Goal: Find specific page/section: Find specific page/section

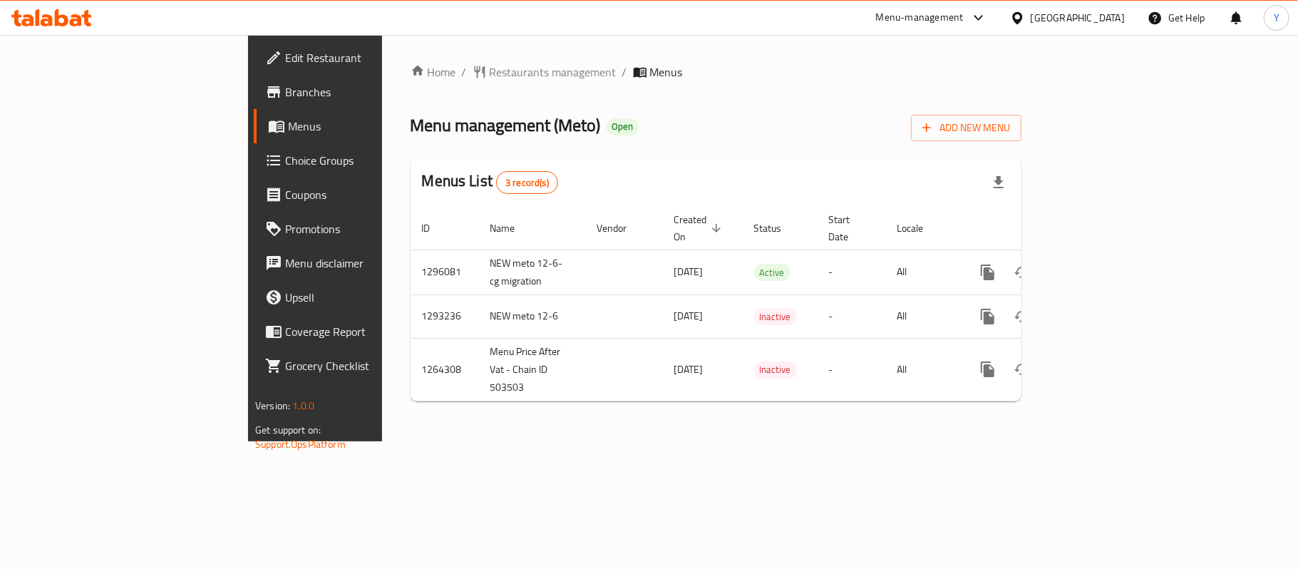
click at [615, 101] on div "Home / Restaurants management / Menus Menu management ( Meto ) Open Add New Men…" at bounding box center [716, 237] width 611 height 349
click at [411, 86] on div "Home / Restaurants management / Menus Menu management ( Meto ) Open Add New Men…" at bounding box center [716, 237] width 611 height 349
click at [490, 77] on span "Restaurants management" at bounding box center [553, 71] width 127 height 17
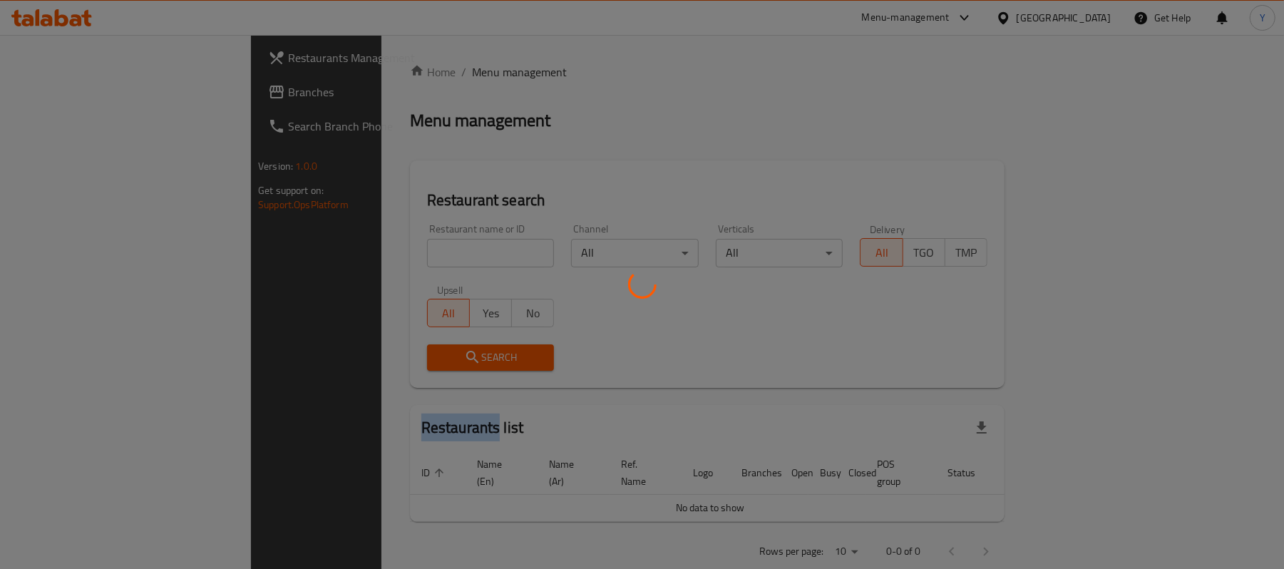
click at [366, 77] on div at bounding box center [642, 284] width 1284 height 569
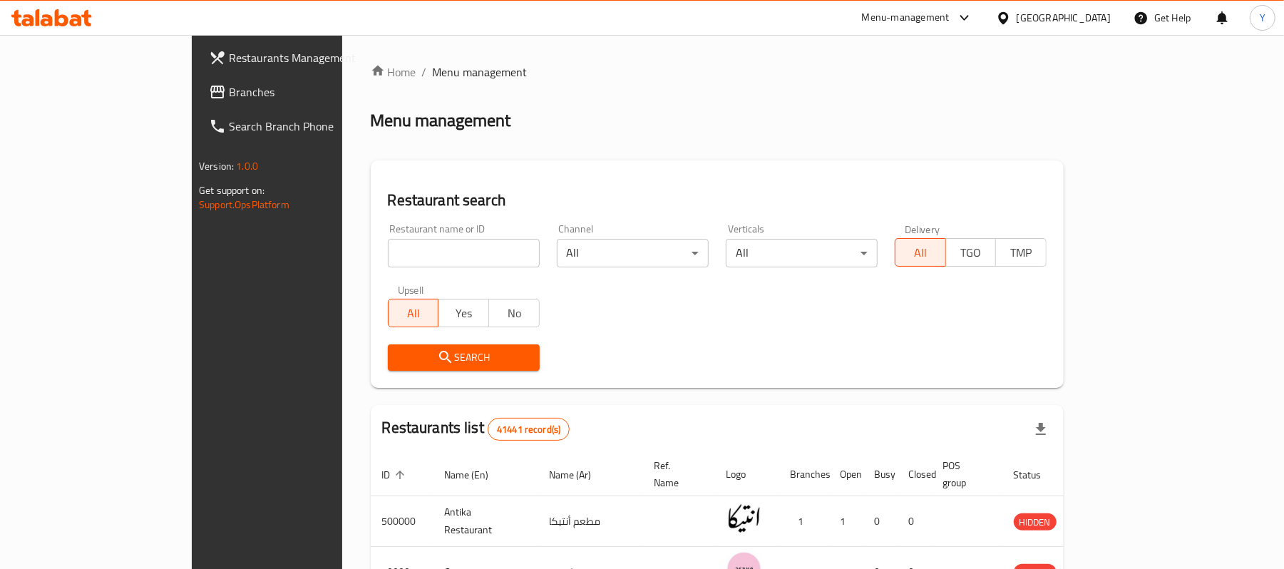
click at [366, 246] on div at bounding box center [642, 284] width 1284 height 569
click at [388, 246] on input "search" at bounding box center [464, 253] width 152 height 29
type input "meto"
click button "Search" at bounding box center [464, 357] width 152 height 26
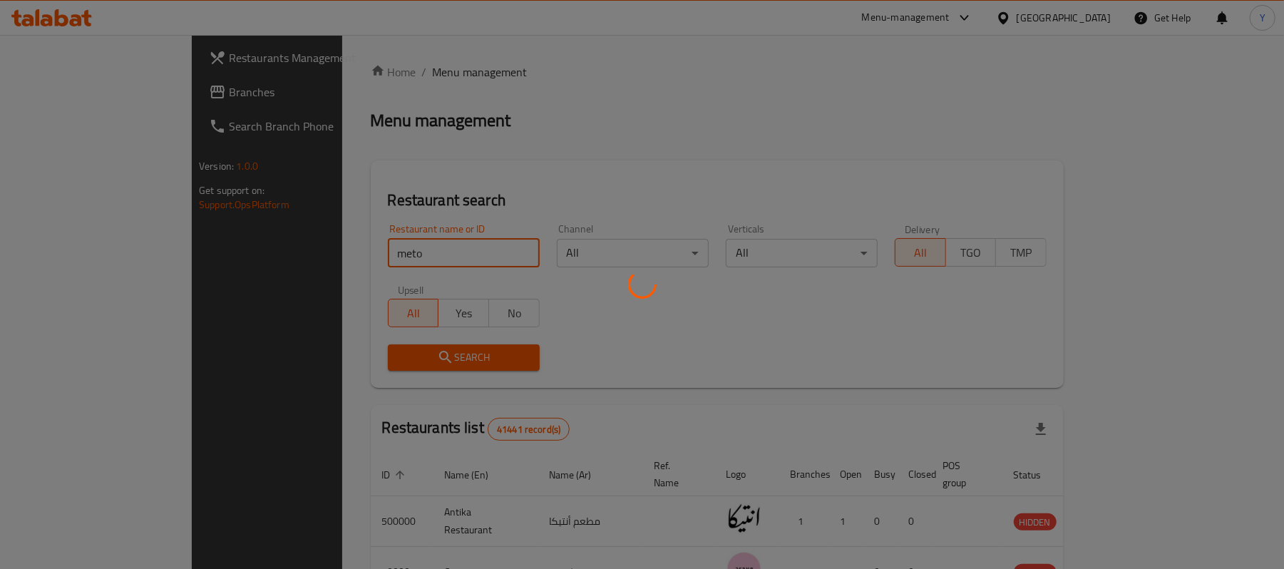
click button "Search" at bounding box center [464, 357] width 152 height 26
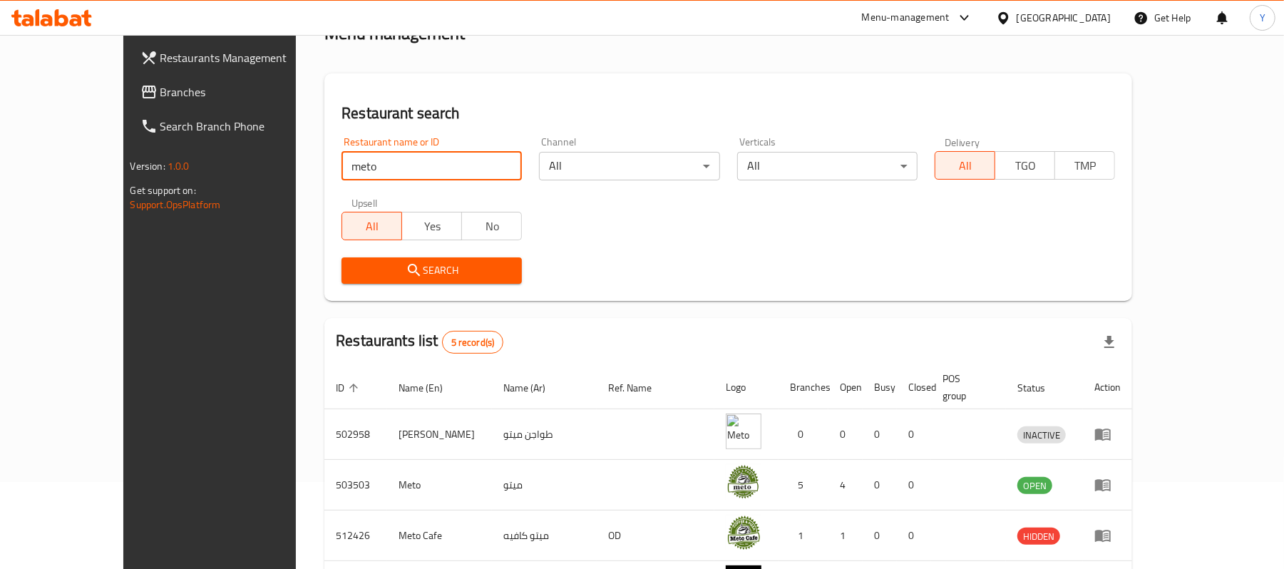
scroll to position [242, 0]
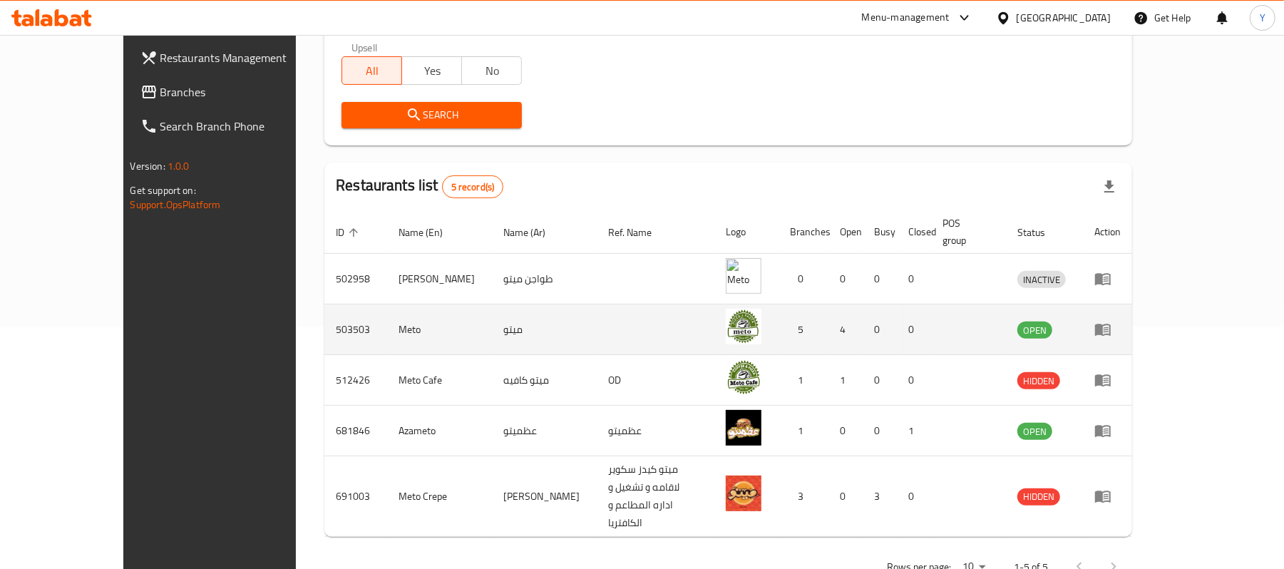
click at [324, 321] on td "503503" at bounding box center [355, 329] width 63 height 51
copy td "503503"
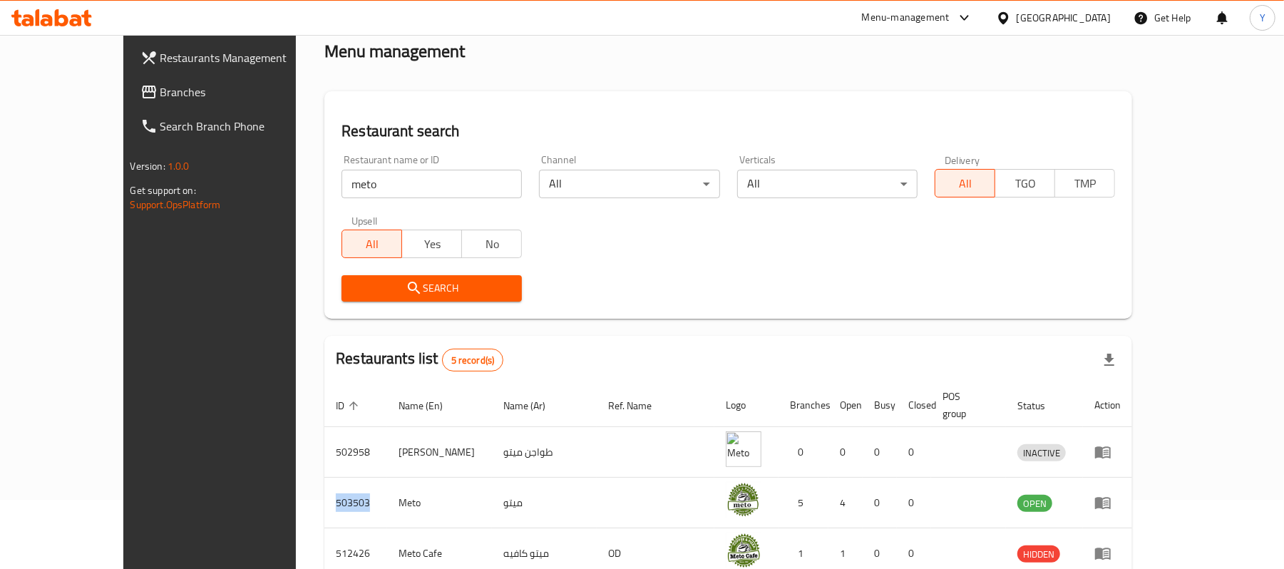
scroll to position [0, 0]
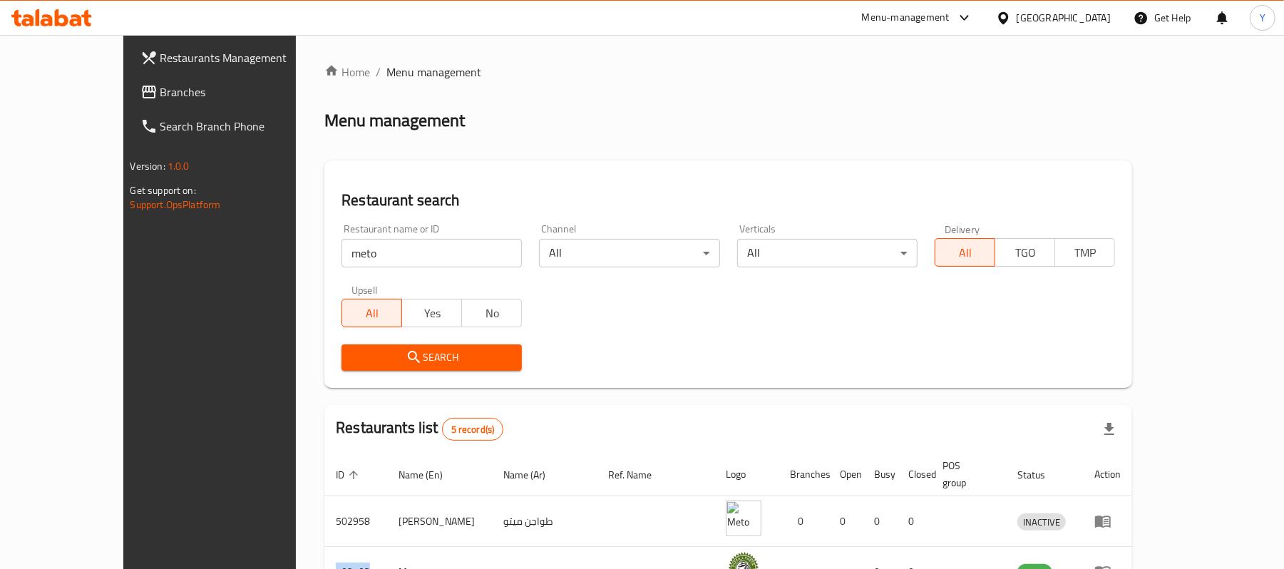
click at [160, 66] on span "Restaurants Management" at bounding box center [243, 57] width 166 height 17
